Goal: Transaction & Acquisition: Purchase product/service

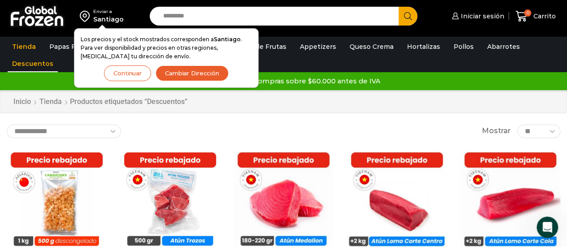
click at [184, 73] on button "Cambiar Dirección" at bounding box center [191, 73] width 73 height 16
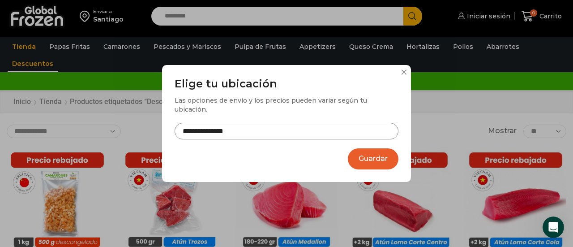
click at [374, 152] on button "Guardar" at bounding box center [373, 158] width 51 height 21
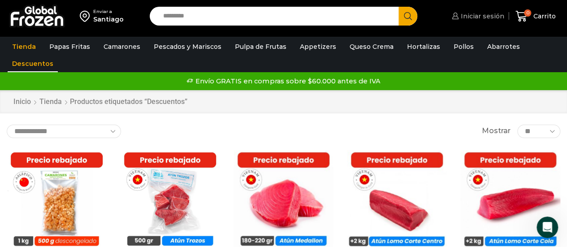
click at [487, 13] on span "Iniciar sesión" at bounding box center [481, 16] width 46 height 9
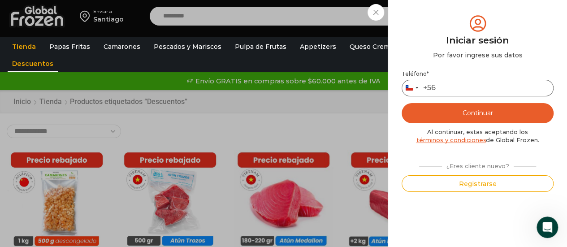
click at [445, 87] on input "Teléfono *" at bounding box center [477, 88] width 152 height 17
click at [413, 154] on div "Teléfono * Chile +56 +56 Argentina +54 Chile +56 ******** Continuar Al continua…" at bounding box center [477, 130] width 152 height 121
click at [476, 110] on button "Continuar" at bounding box center [477, 113] width 152 height 20
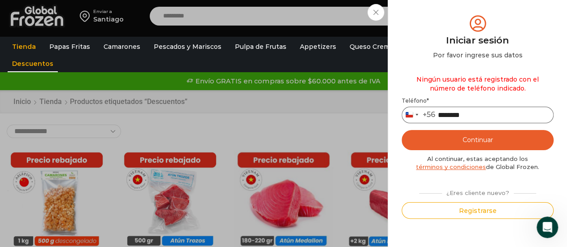
click at [439, 113] on input "********" at bounding box center [477, 115] width 152 height 17
type input "*********"
click at [478, 137] on button "Continuar" at bounding box center [477, 140] width 152 height 20
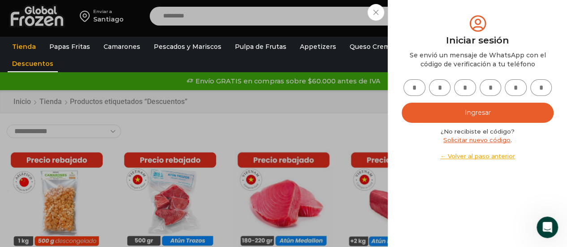
click at [418, 86] on input "text" at bounding box center [414, 87] width 22 height 17
type input "*"
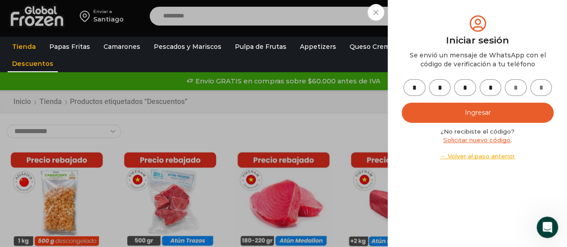
type input "*"
click at [486, 111] on button "Ingresar" at bounding box center [477, 113] width 152 height 20
click at [484, 113] on button "Ingresar" at bounding box center [477, 113] width 152 height 20
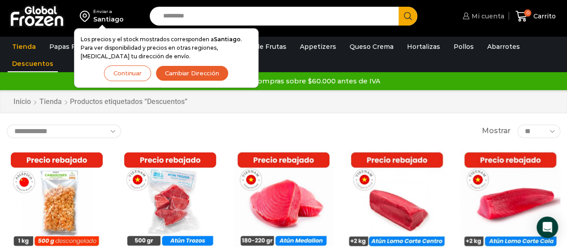
click at [485, 17] on span "Mi cuenta" at bounding box center [486, 16] width 35 height 9
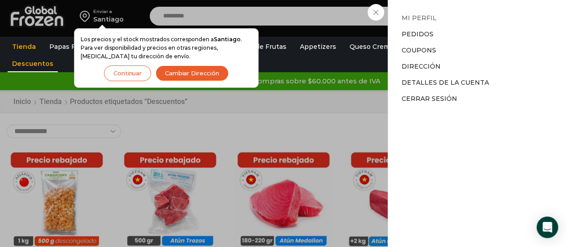
click at [428, 17] on link "Mi perfil" at bounding box center [418, 18] width 35 height 8
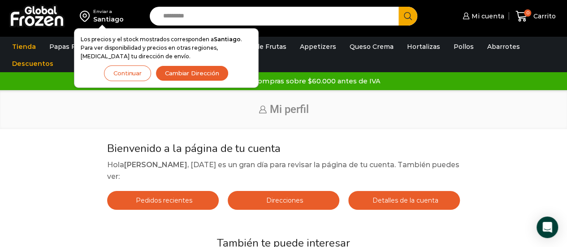
click at [156, 205] on link "Pedidos recientes" at bounding box center [163, 200] width 112 height 19
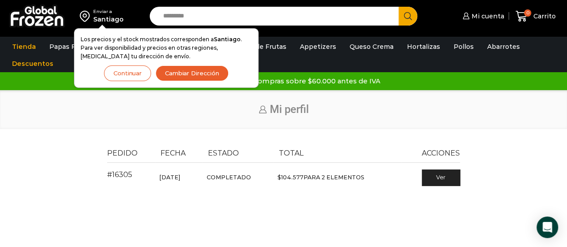
click at [195, 14] on input "Search input" at bounding box center [277, 16] width 236 height 19
type input "*******"
click at [398, 7] on button "Search" at bounding box center [407, 16] width 19 height 19
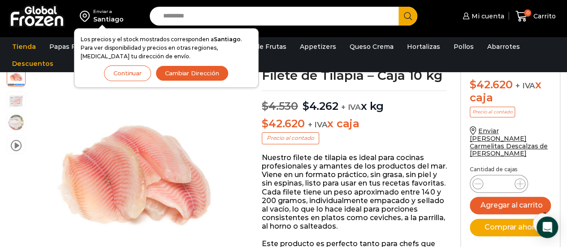
scroll to position [79, 0]
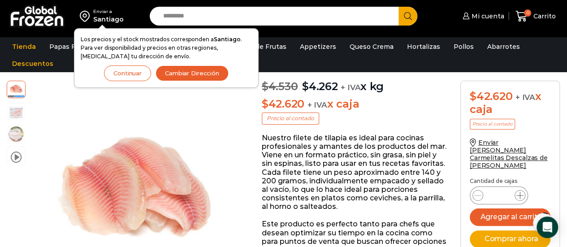
click at [520, 192] on icon at bounding box center [519, 195] width 7 height 7
type input "*"
click at [502, 208] on button "Agregar al carrito" at bounding box center [509, 216] width 81 height 17
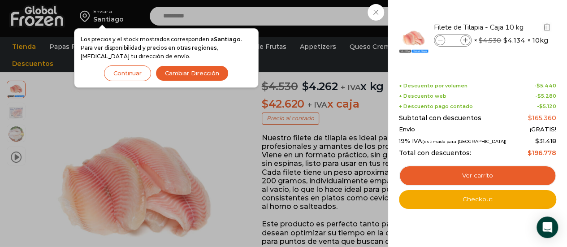
click at [436, 41] on span at bounding box center [440, 40] width 10 height 10
type input "*"
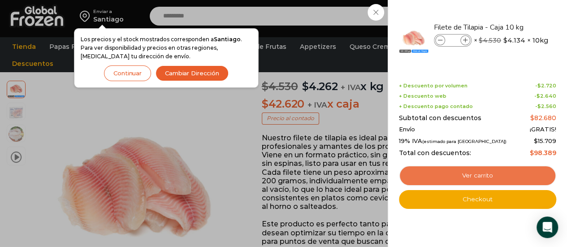
click at [473, 174] on link "Ver carrito" at bounding box center [477, 175] width 157 height 21
click at [461, 175] on link "Ver carrito" at bounding box center [477, 175] width 157 height 21
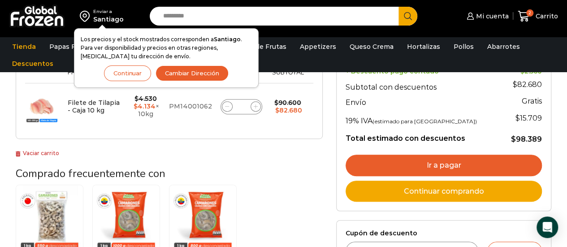
scroll to position [170, 0]
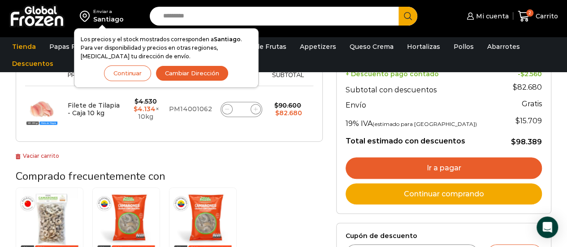
click at [442, 159] on link "Ir a pagar" at bounding box center [443, 168] width 196 height 22
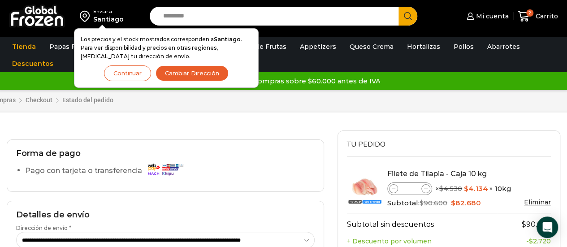
click at [122, 72] on button "Continuar" at bounding box center [127, 73] width 47 height 16
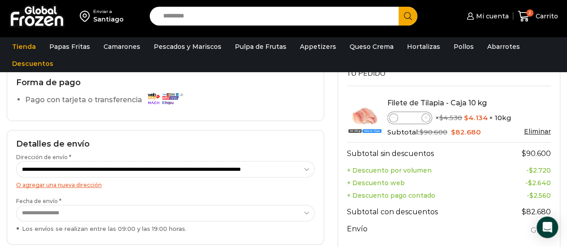
scroll to position [73, 0]
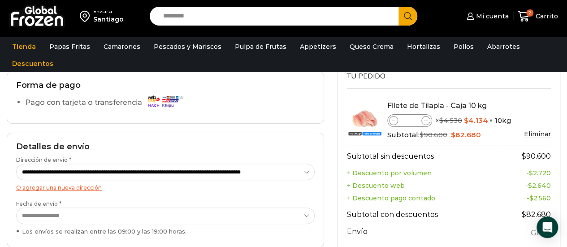
click at [96, 123] on div "Forma de pago Pago con tarjeta o transferencia" at bounding box center [165, 97] width 317 height 52
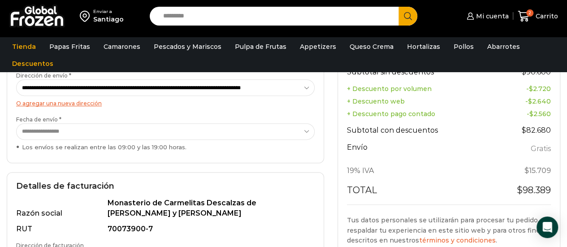
scroll to position [182, 0]
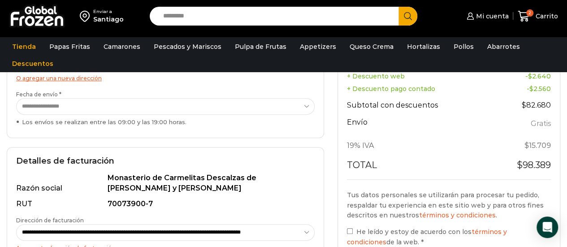
click at [310, 115] on select "**********" at bounding box center [165, 106] width 298 height 17
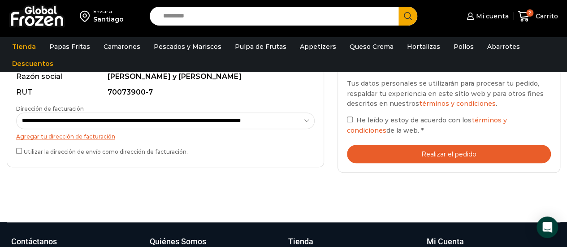
scroll to position [297, 0]
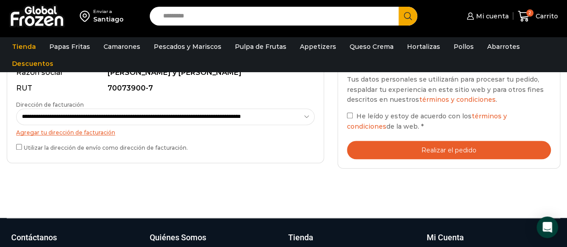
click at [349, 132] on div "Tus datos personales se utilizarán para procesar tu pedido, respaldar tu experi…" at bounding box center [449, 102] width 204 height 57
click at [412, 159] on button "Realizar el pedido" at bounding box center [449, 150] width 204 height 18
